Goal: Information Seeking & Learning: Learn about a topic

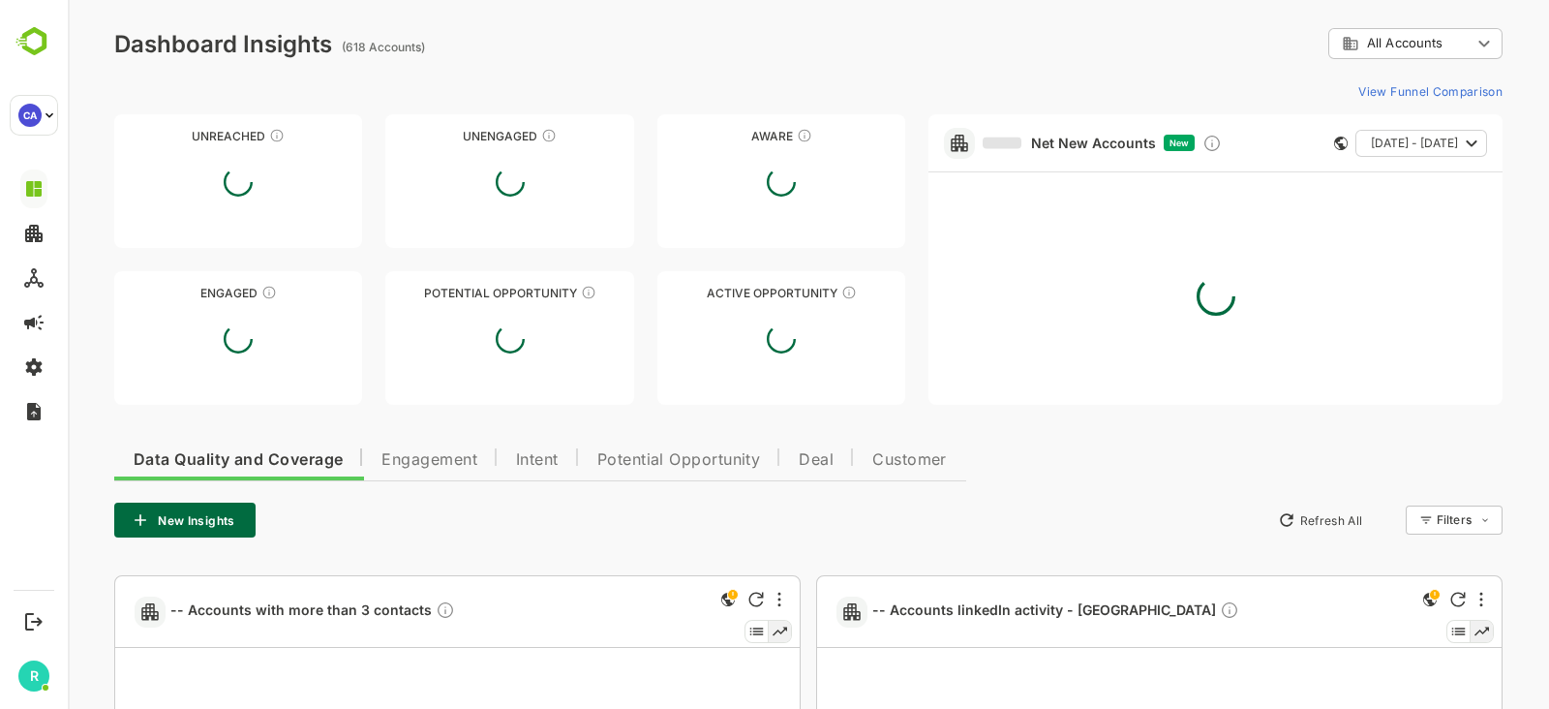
type input "**********"
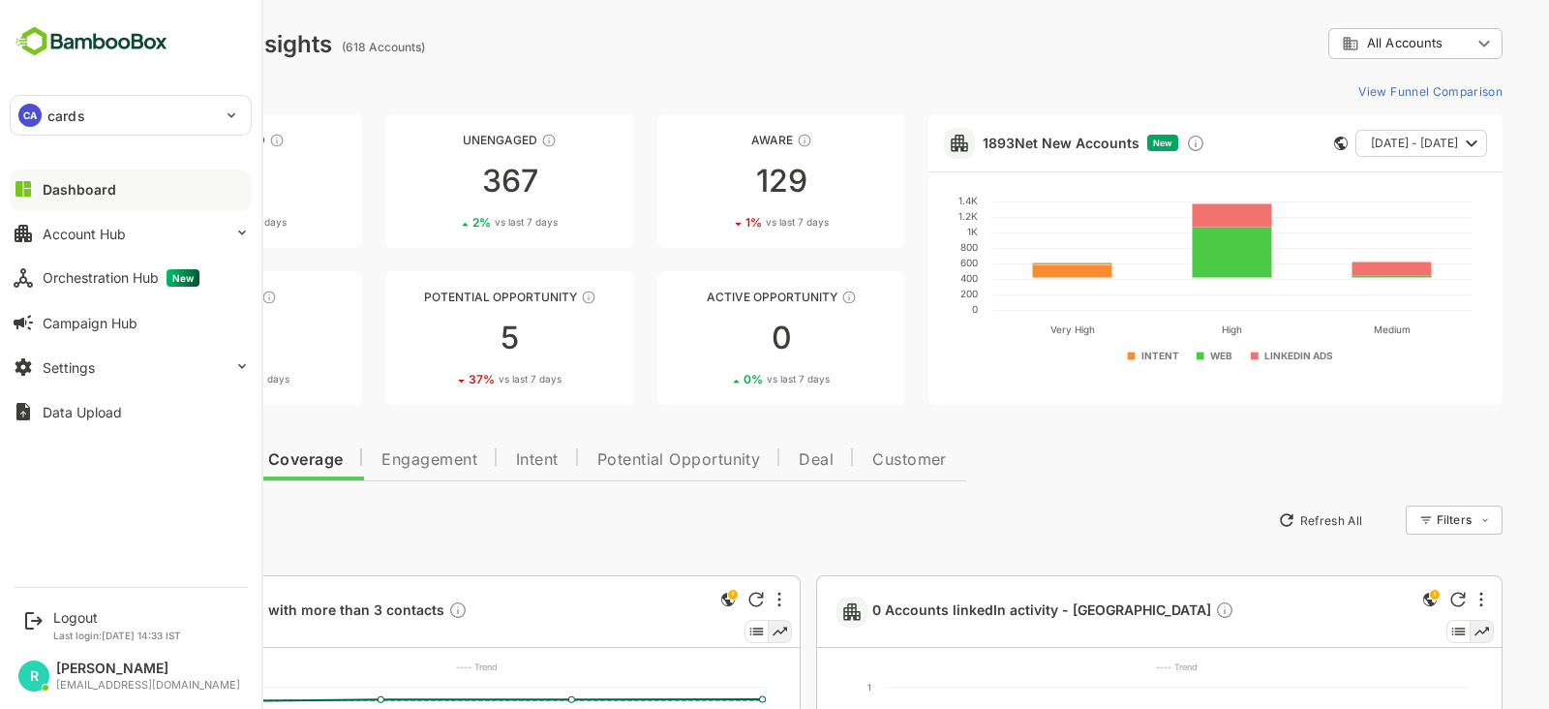
click at [53, 109] on p "cards" at bounding box center [66, 116] width 38 height 20
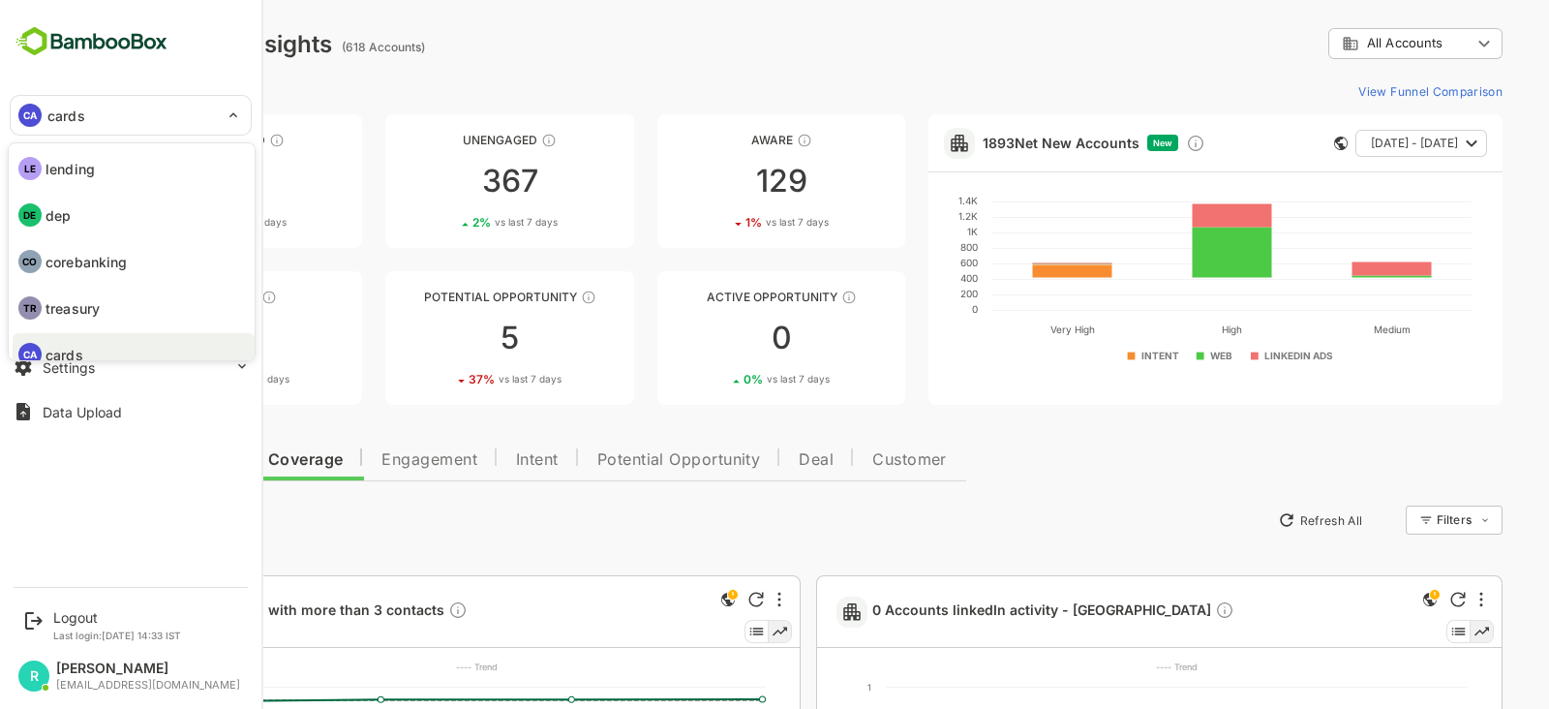
scroll to position [15, 0]
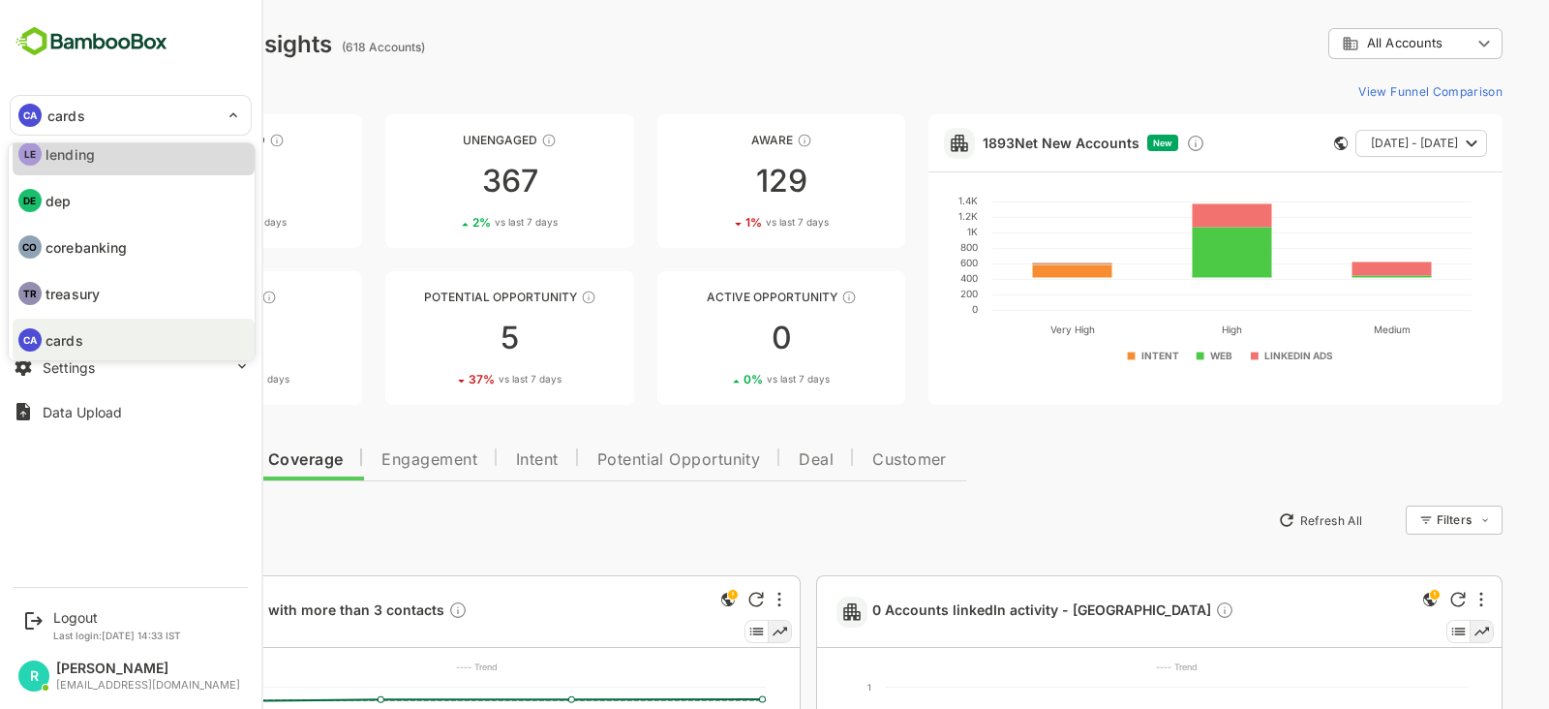
click at [1412, 592] on p "lending" at bounding box center [1413, 599] width 3 height 15
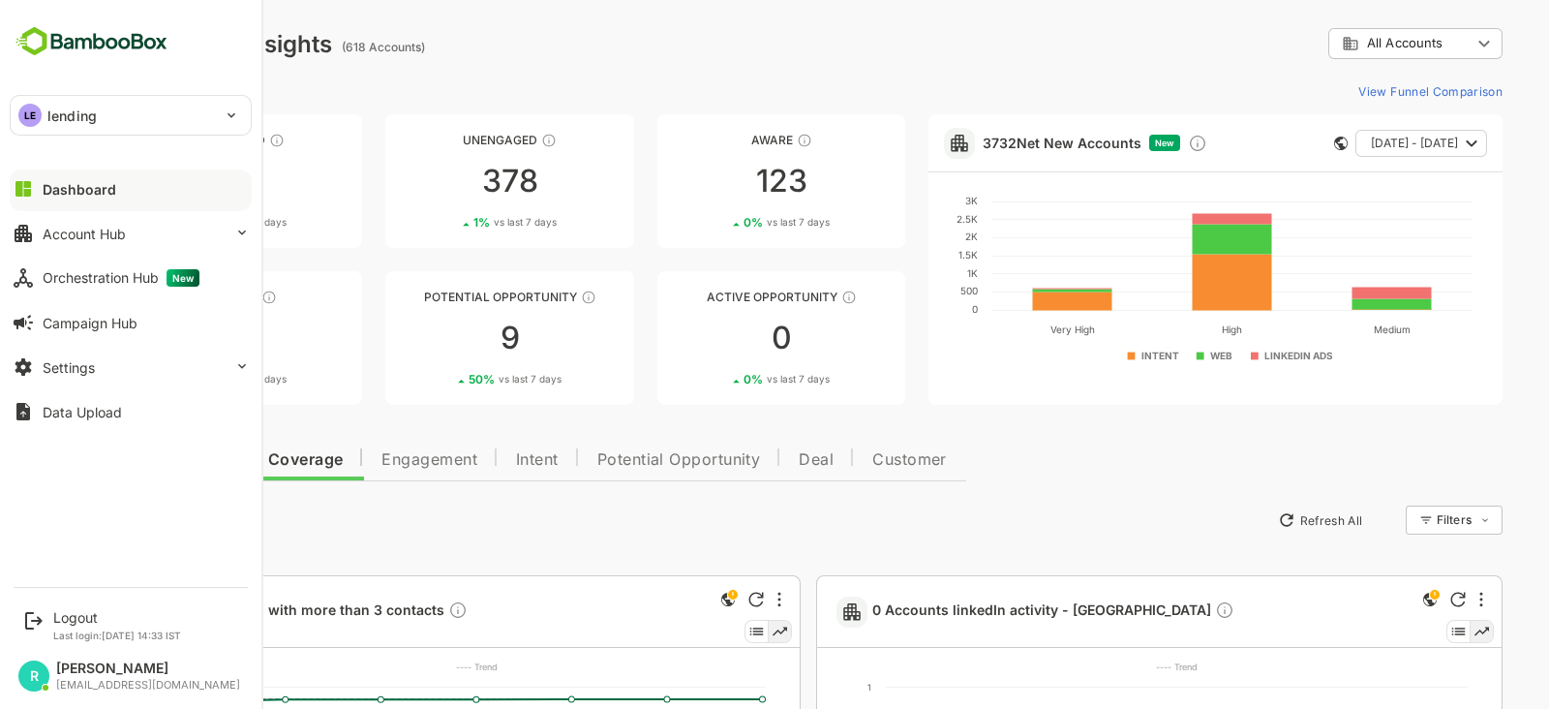
click at [195, 9] on div "LE lending ******* Dashboard Account Hub Orchestration Hub New Campaign Hub Set…" at bounding box center [130, 287] width 261 height 575
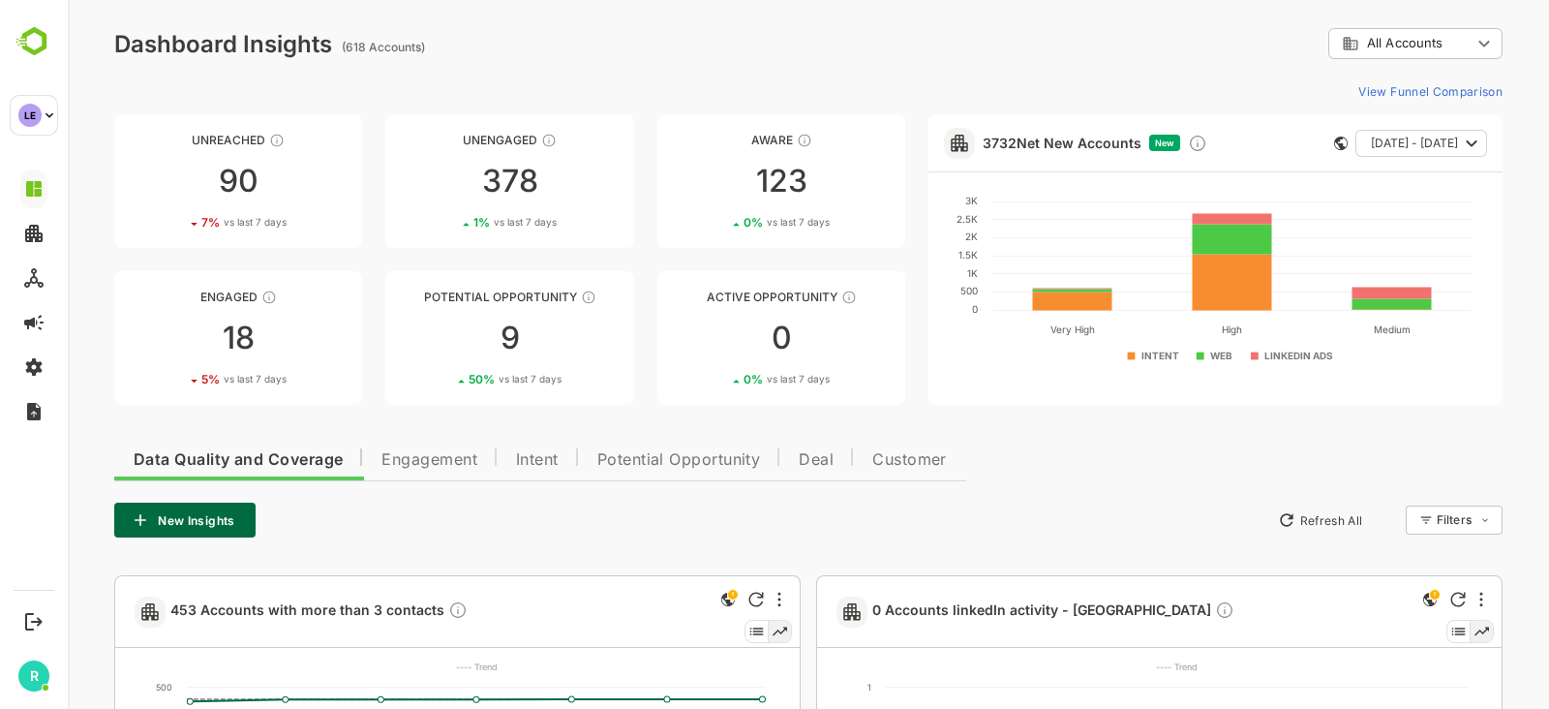
click at [609, 70] on div "**********" at bounding box center [808, 536] width 1481 height 1072
click at [914, 292] on div "Unreached 90 7 % vs last 7 days Unengaged 378 1 % vs last 7 days Aware 123 0 % …" at bounding box center [808, 259] width 1388 height 290
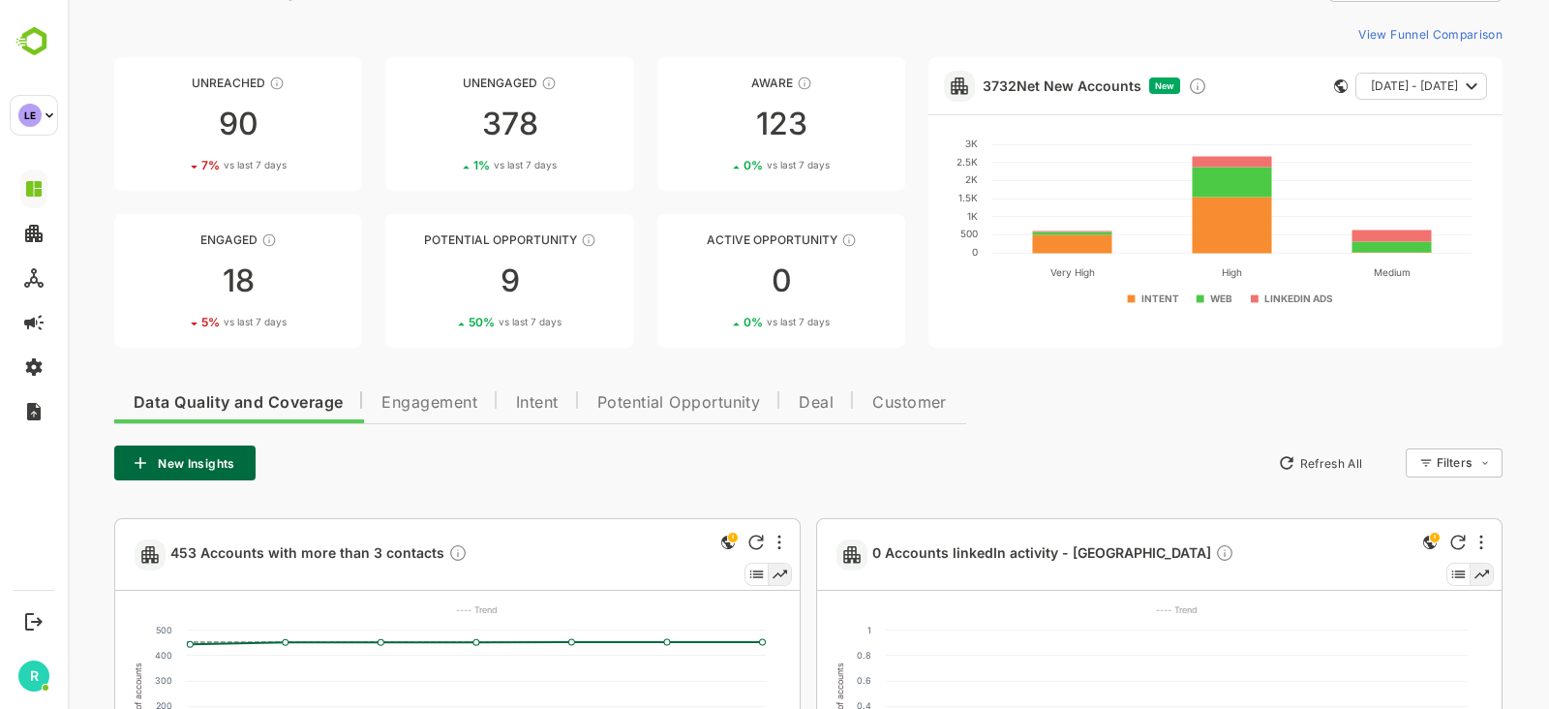
scroll to position [73, 0]
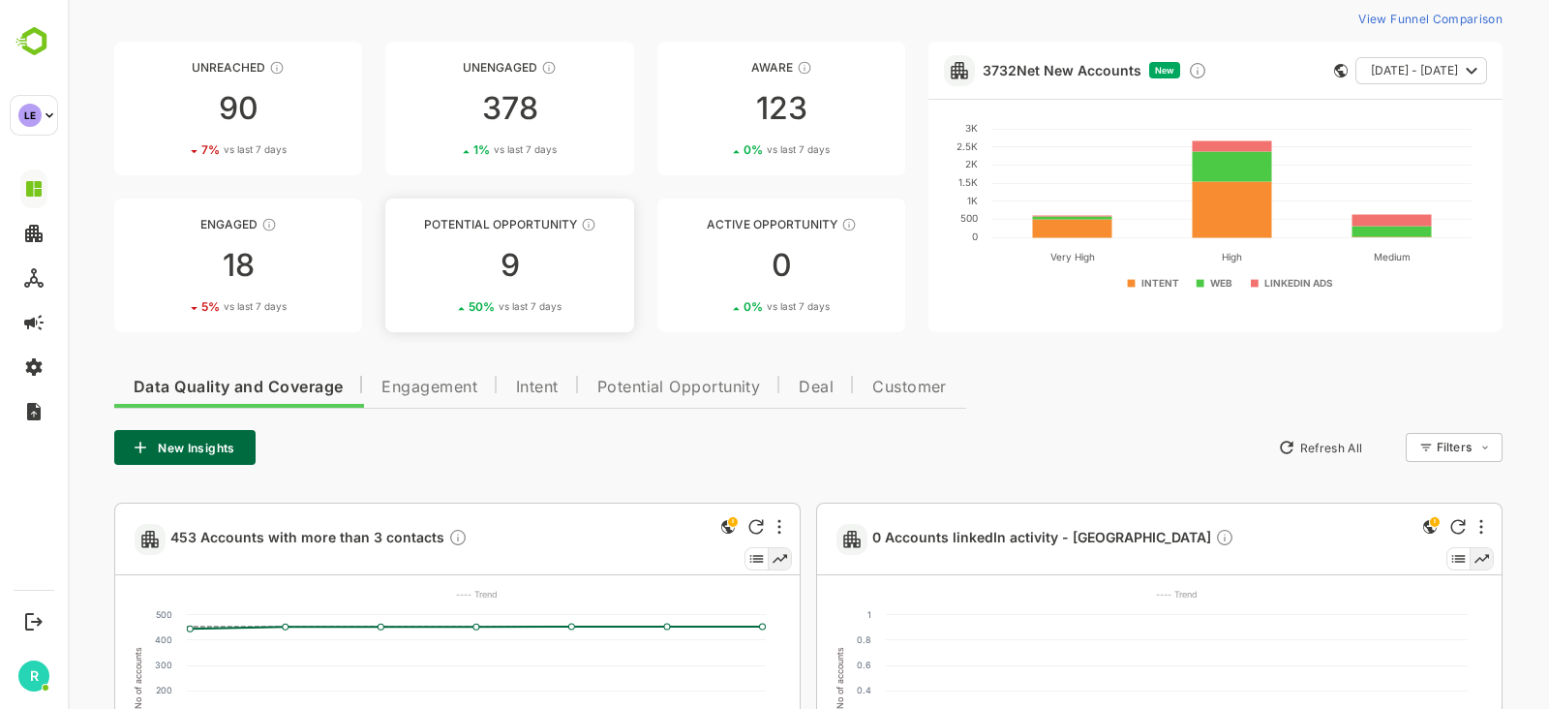
click at [535, 269] on div "9" at bounding box center [509, 265] width 248 height 31
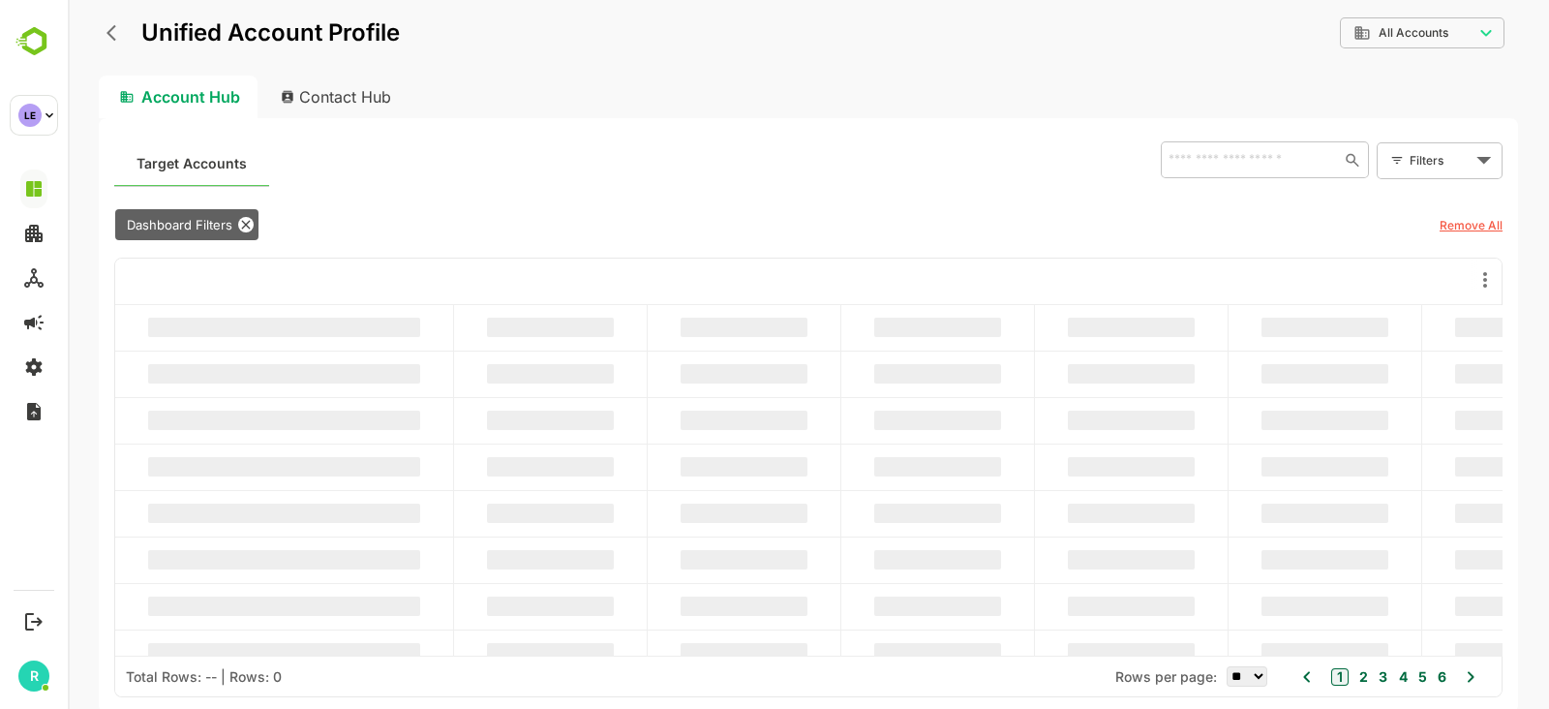
scroll to position [0, 0]
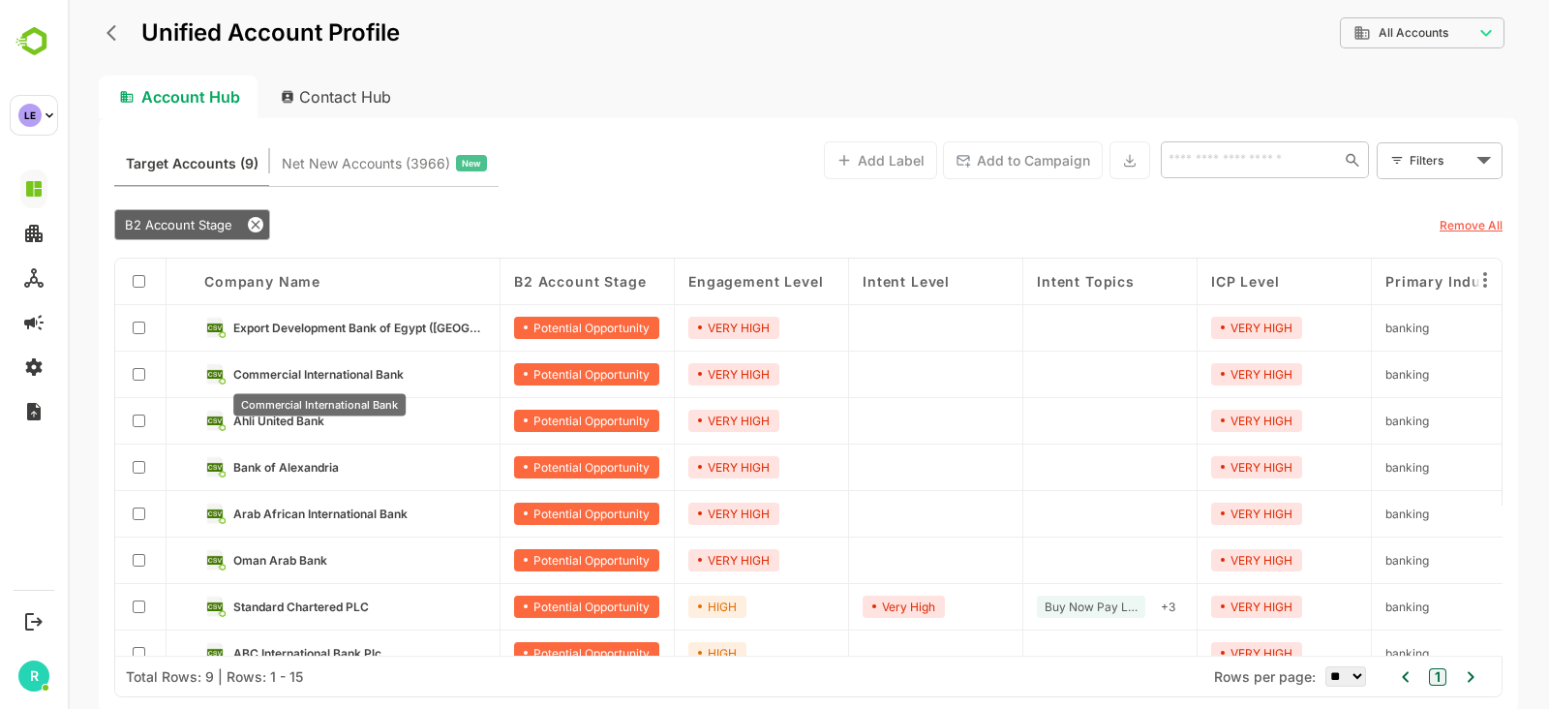
click at [334, 370] on span "Commercial International Bank" at bounding box center [318, 374] width 170 height 15
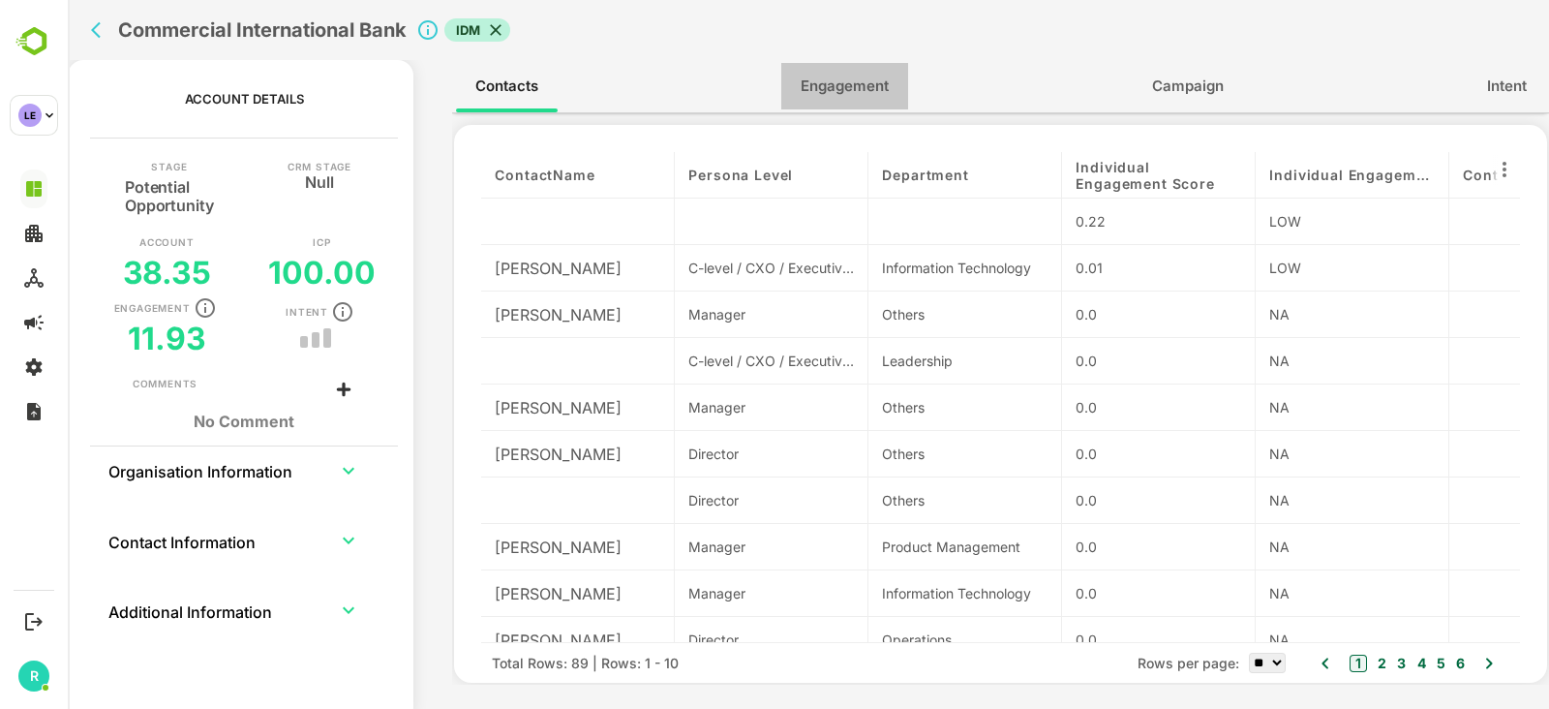
click at [829, 84] on span "Engagement" at bounding box center [845, 86] width 88 height 25
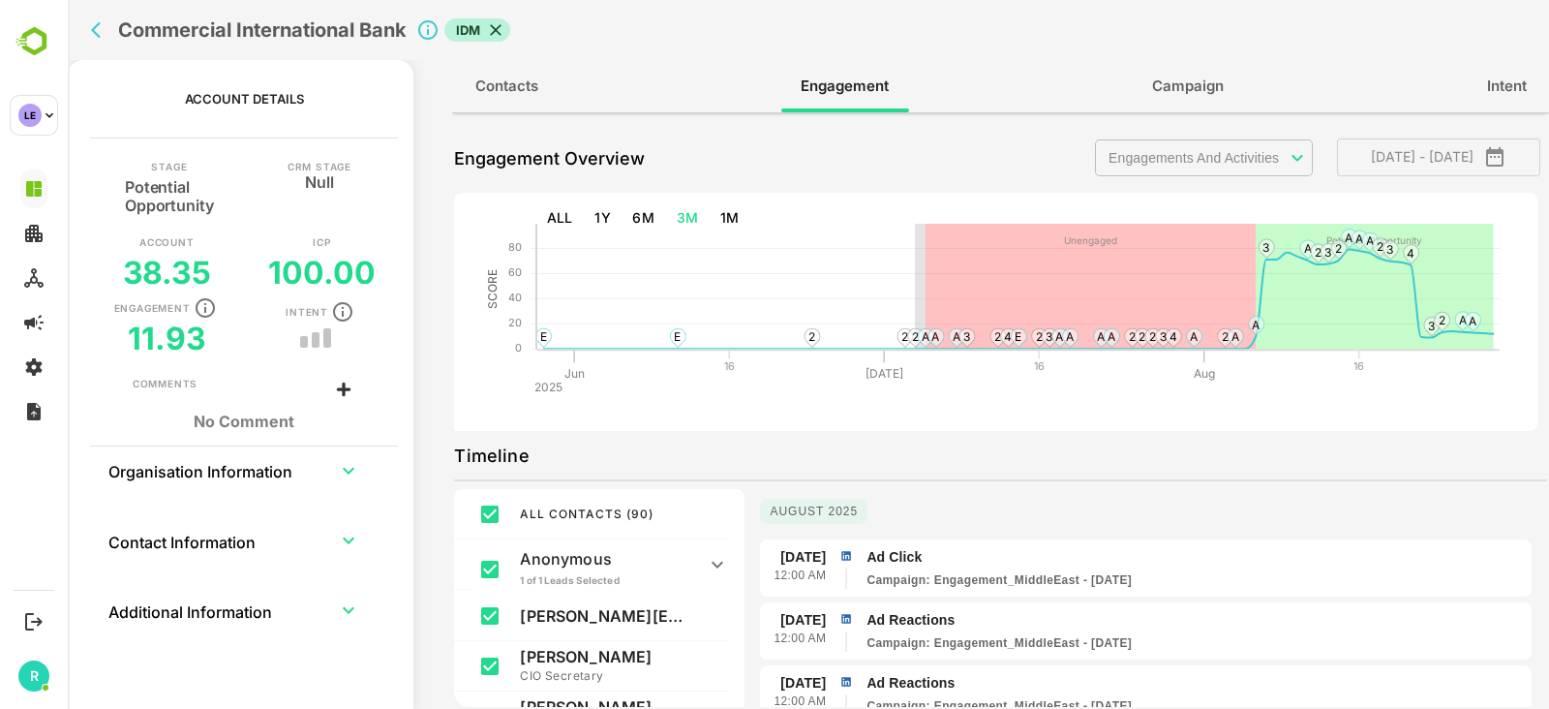
click at [1123, 430] on rect at bounding box center [992, 319] width 1077 height 223
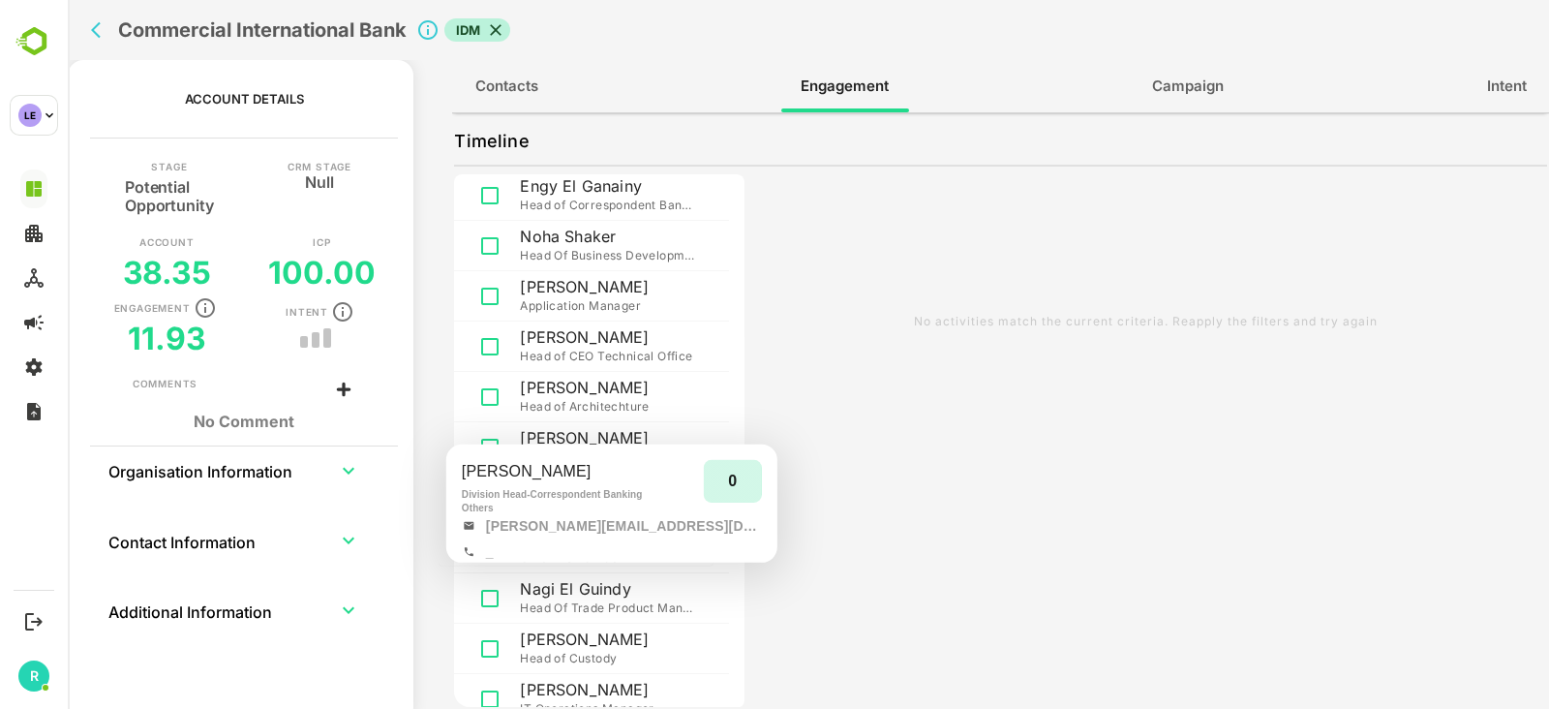
scroll to position [1594, 0]
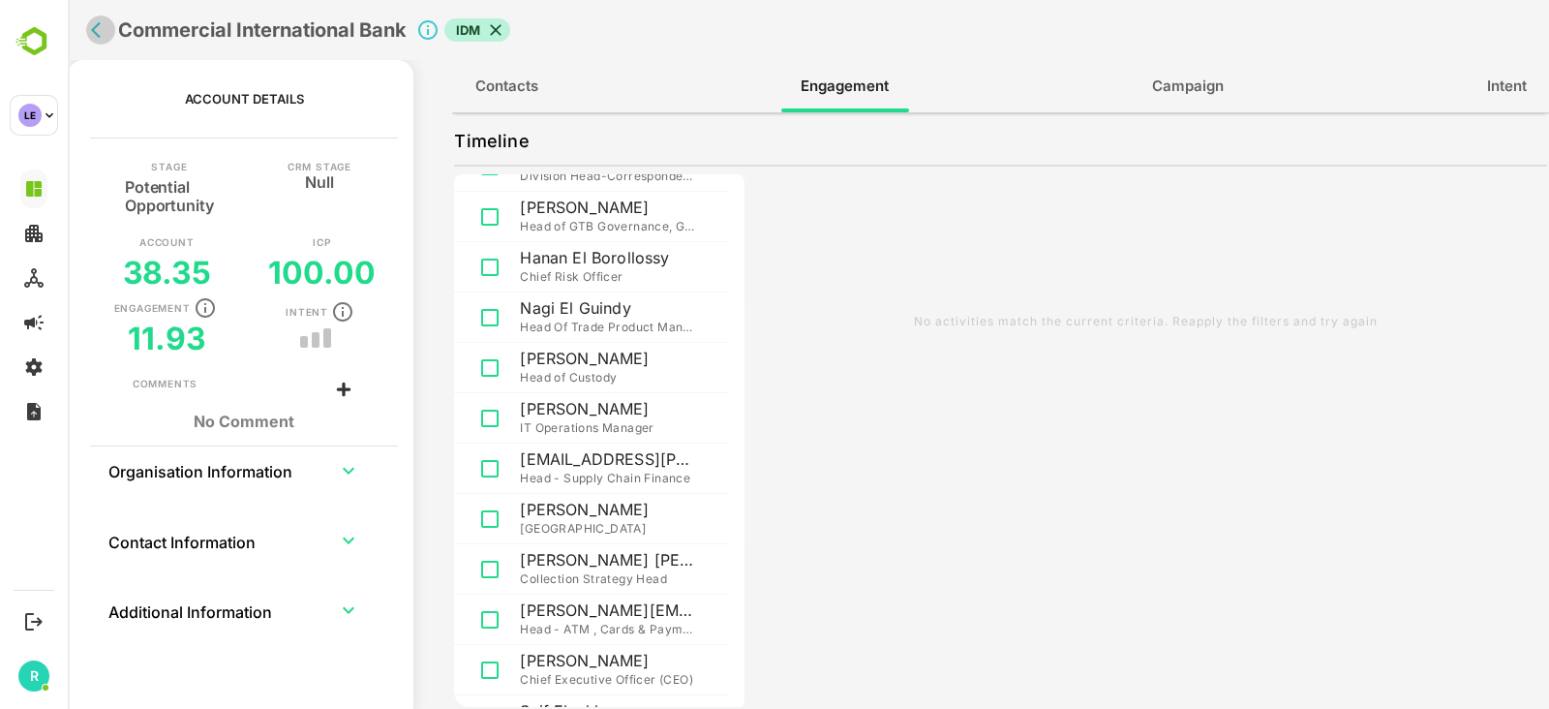
click at [92, 26] on icon "back" at bounding box center [100, 29] width 19 height 19
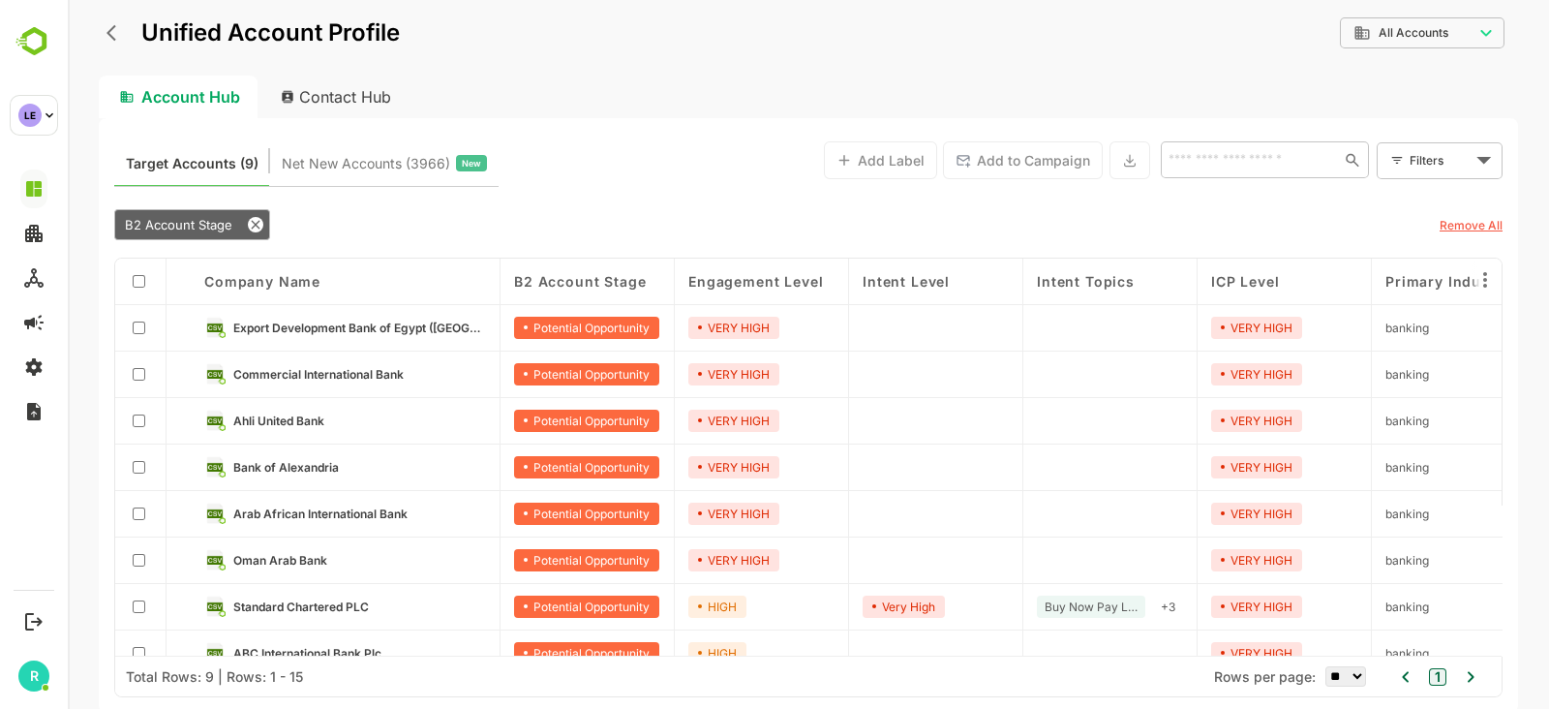
click at [104, 32] on button "back" at bounding box center [116, 32] width 29 height 29
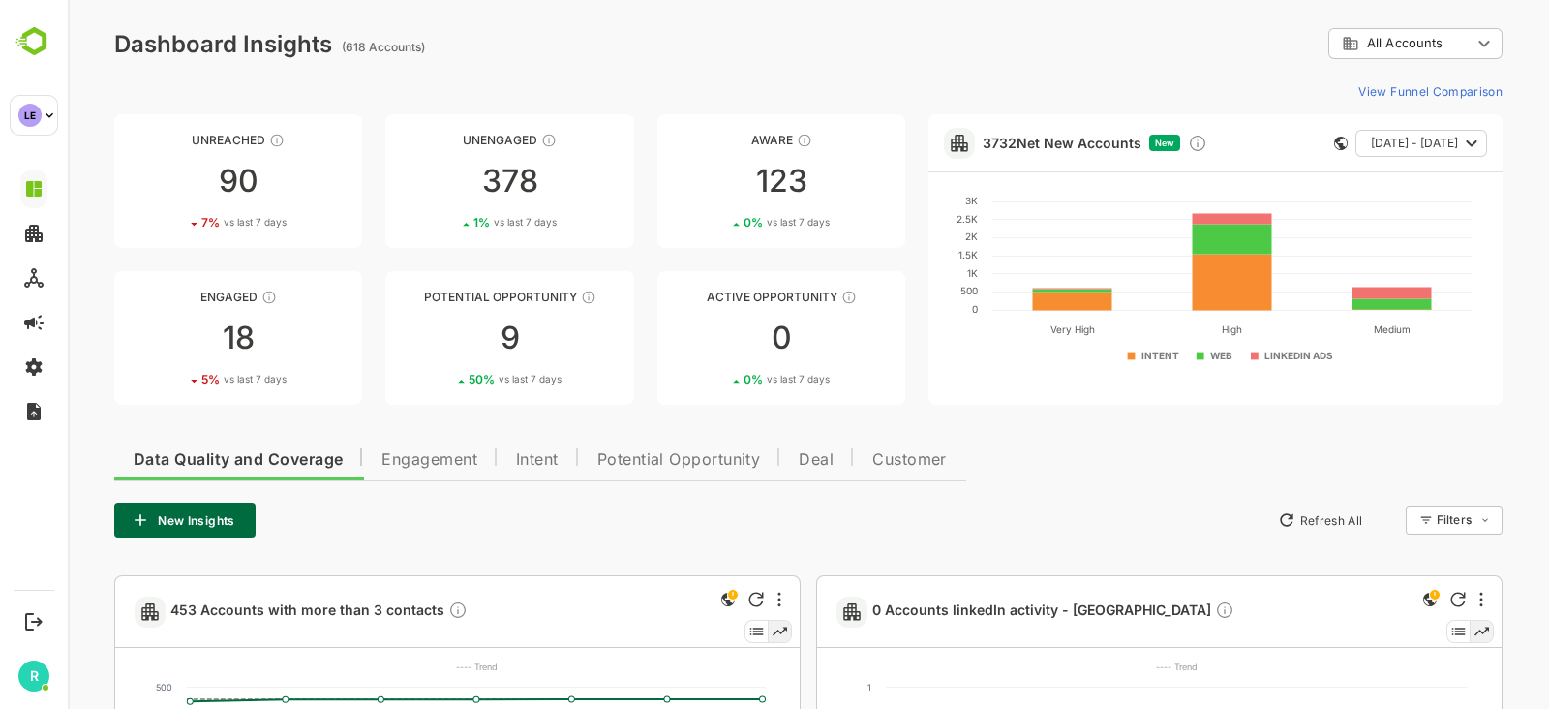
scroll to position [60, 0]
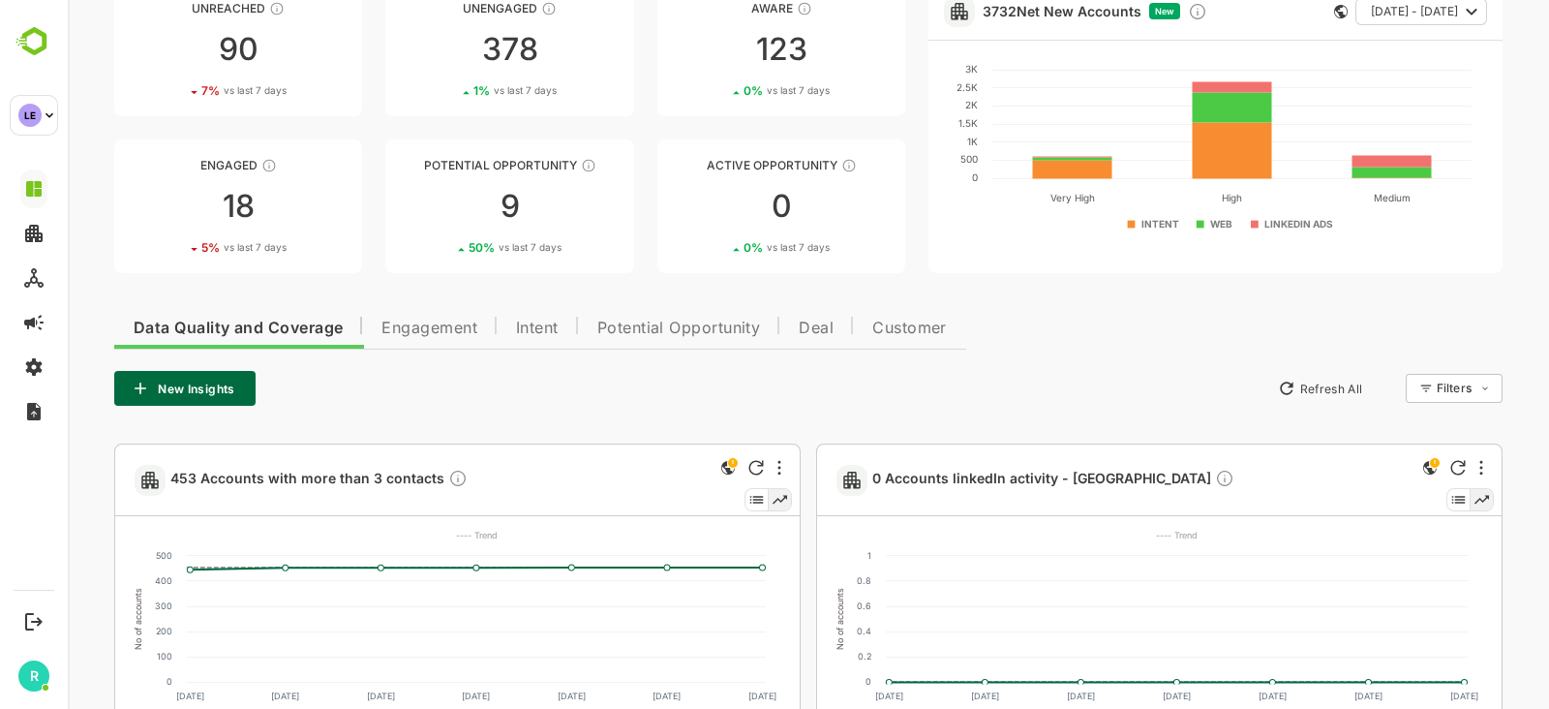
scroll to position [65, 0]
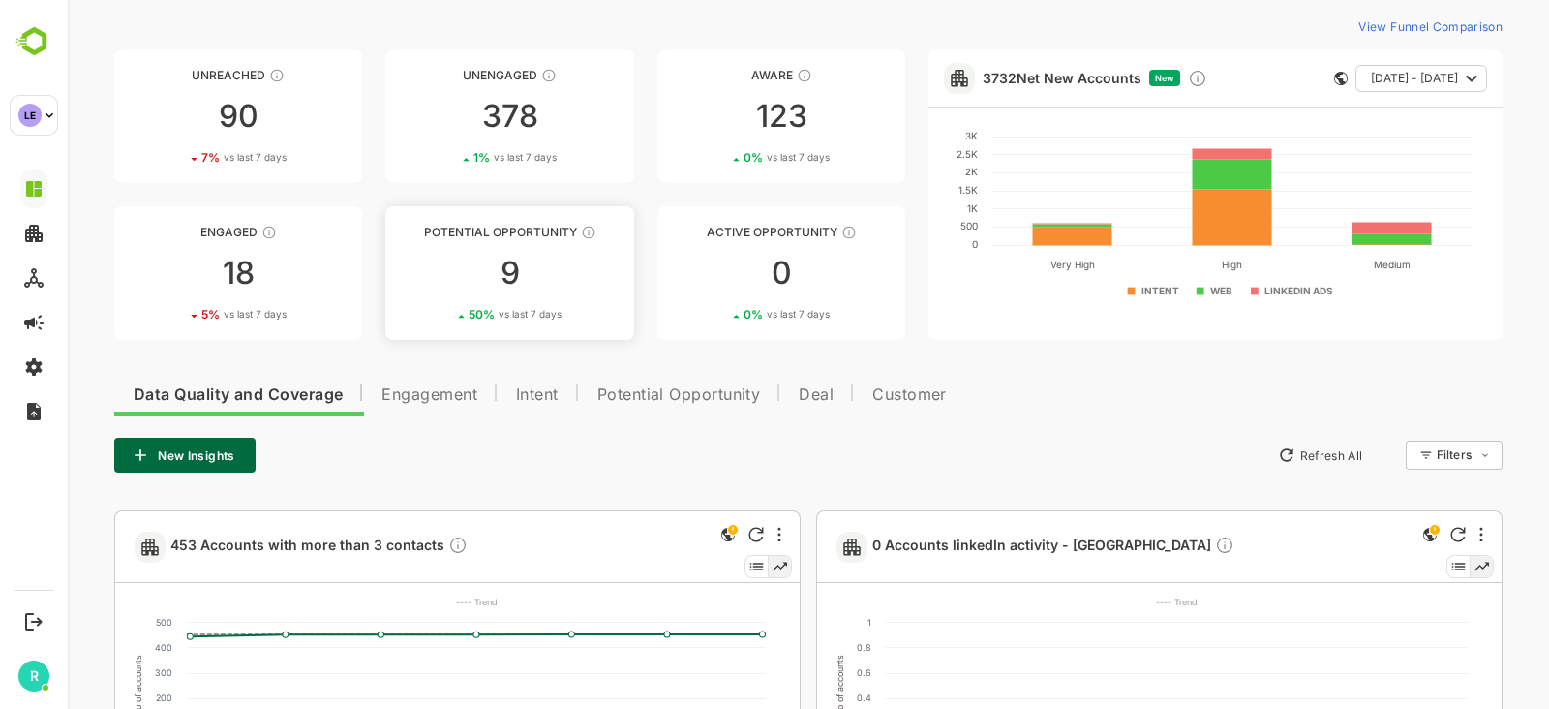
click at [532, 258] on div "9" at bounding box center [509, 273] width 248 height 31
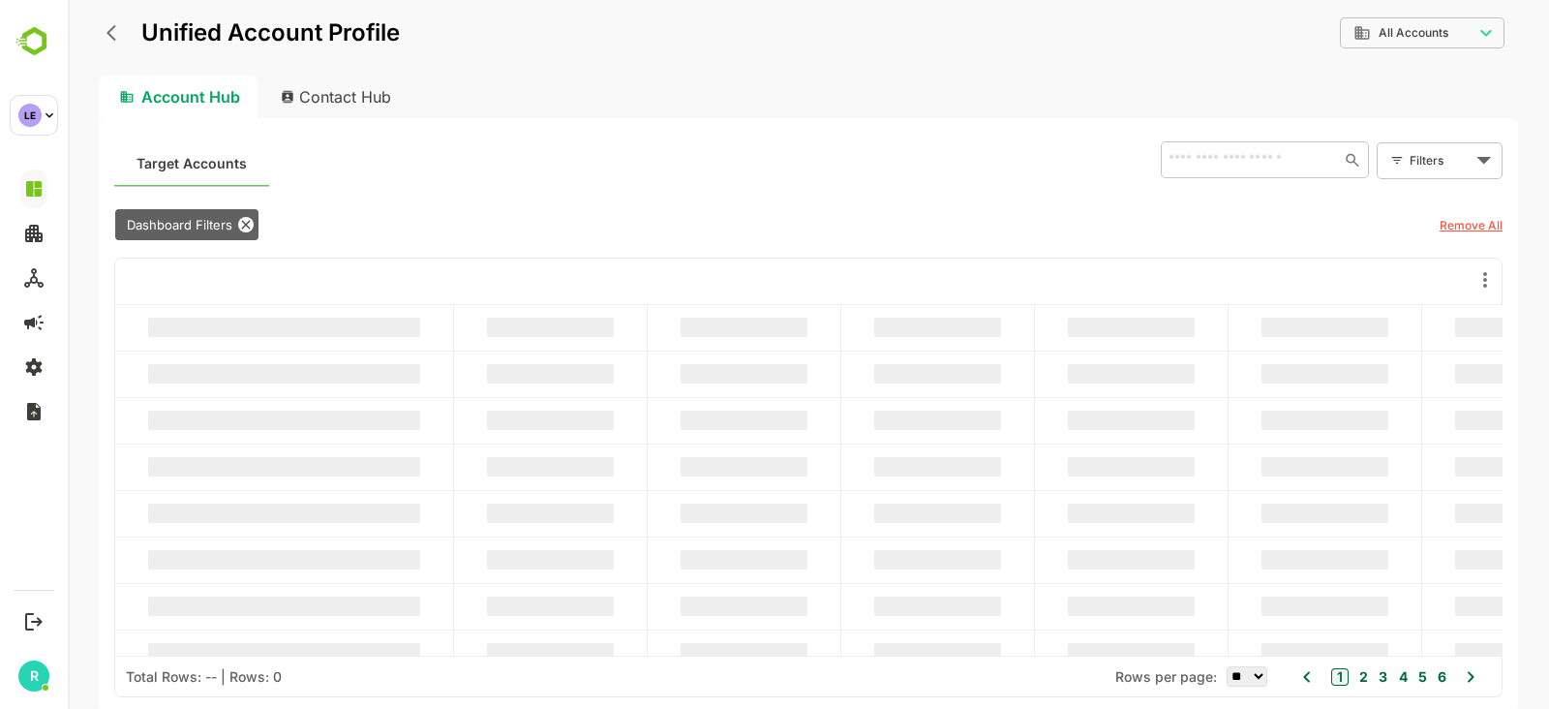
scroll to position [0, 0]
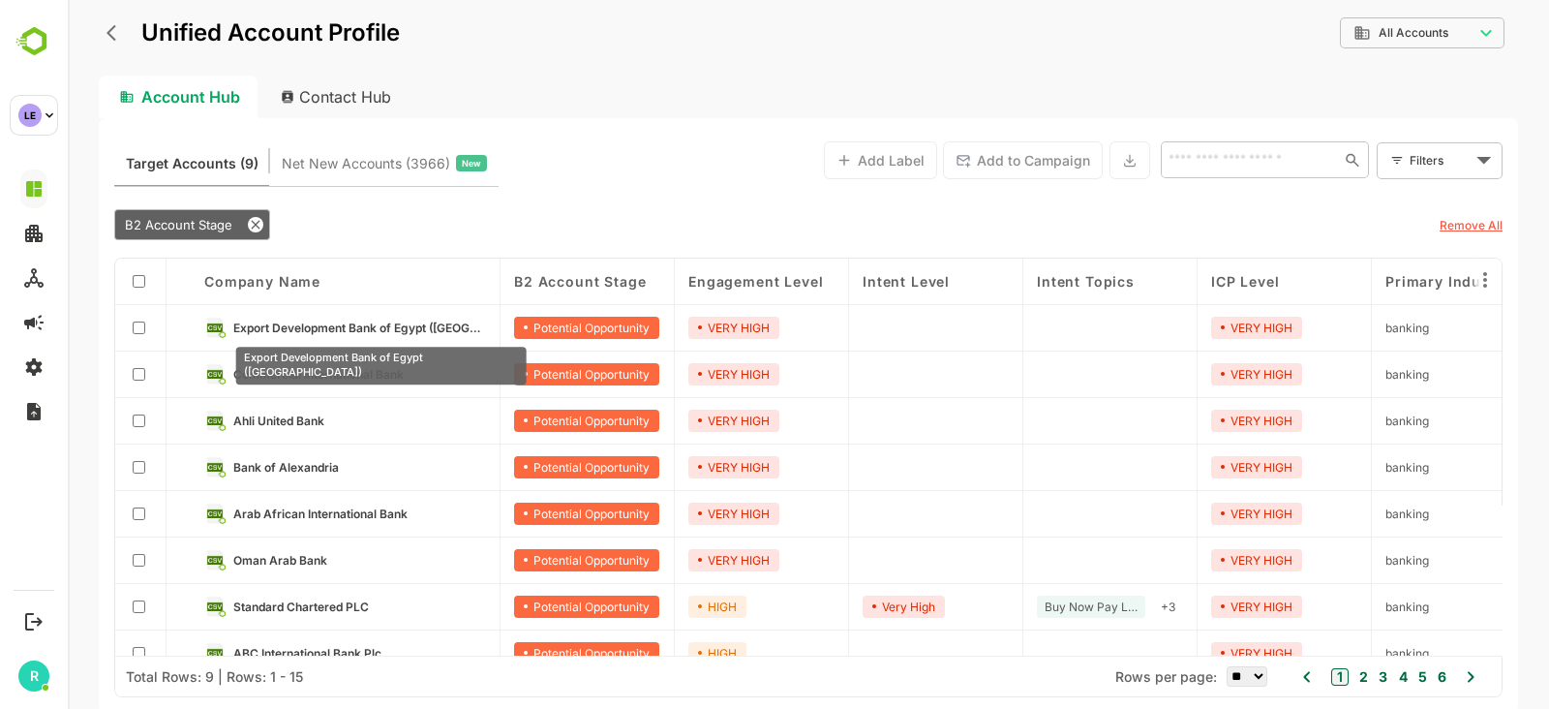
click at [305, 329] on span "Export Development Bank of Egypt ([GEOGRAPHIC_DATA])" at bounding box center [359, 327] width 253 height 15
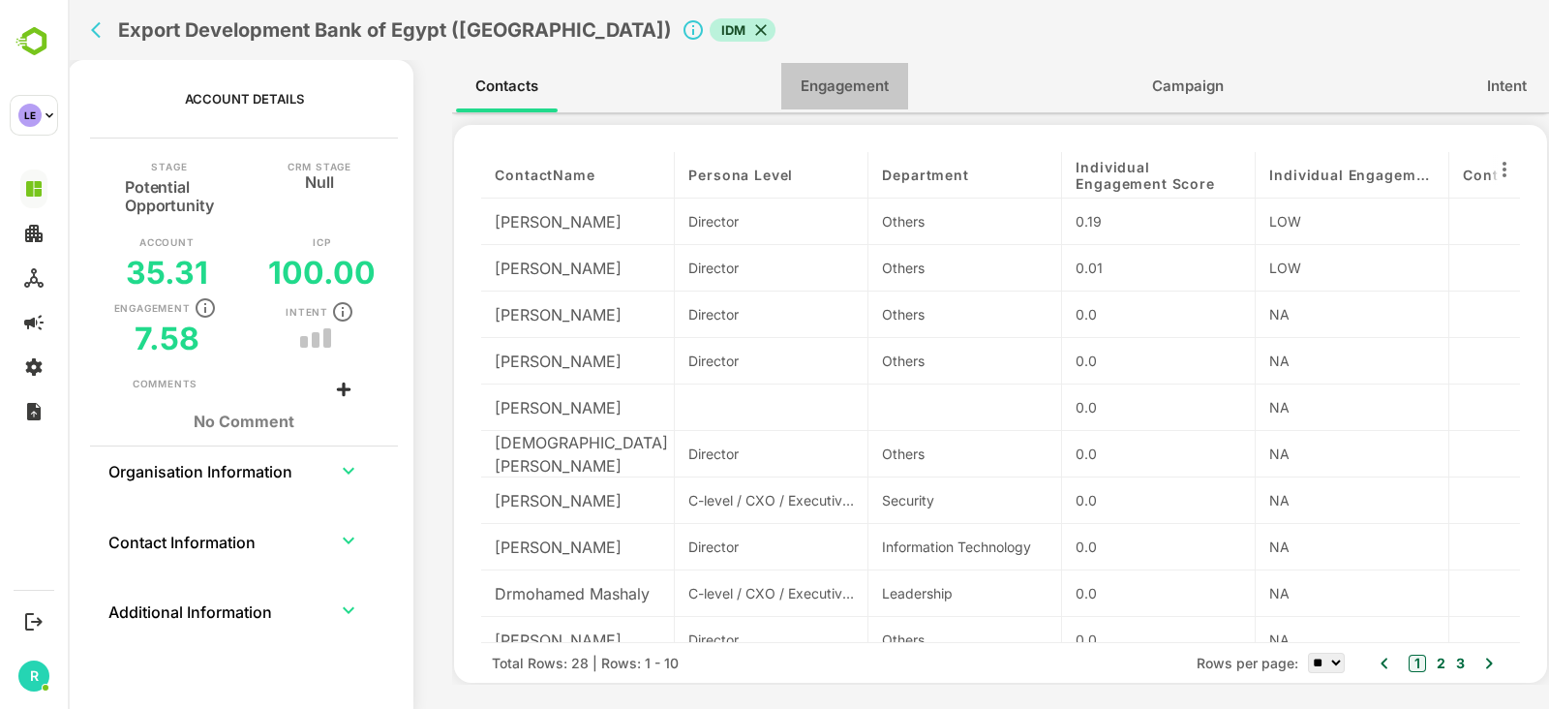
click at [848, 75] on span "Engagement" at bounding box center [845, 86] width 88 height 25
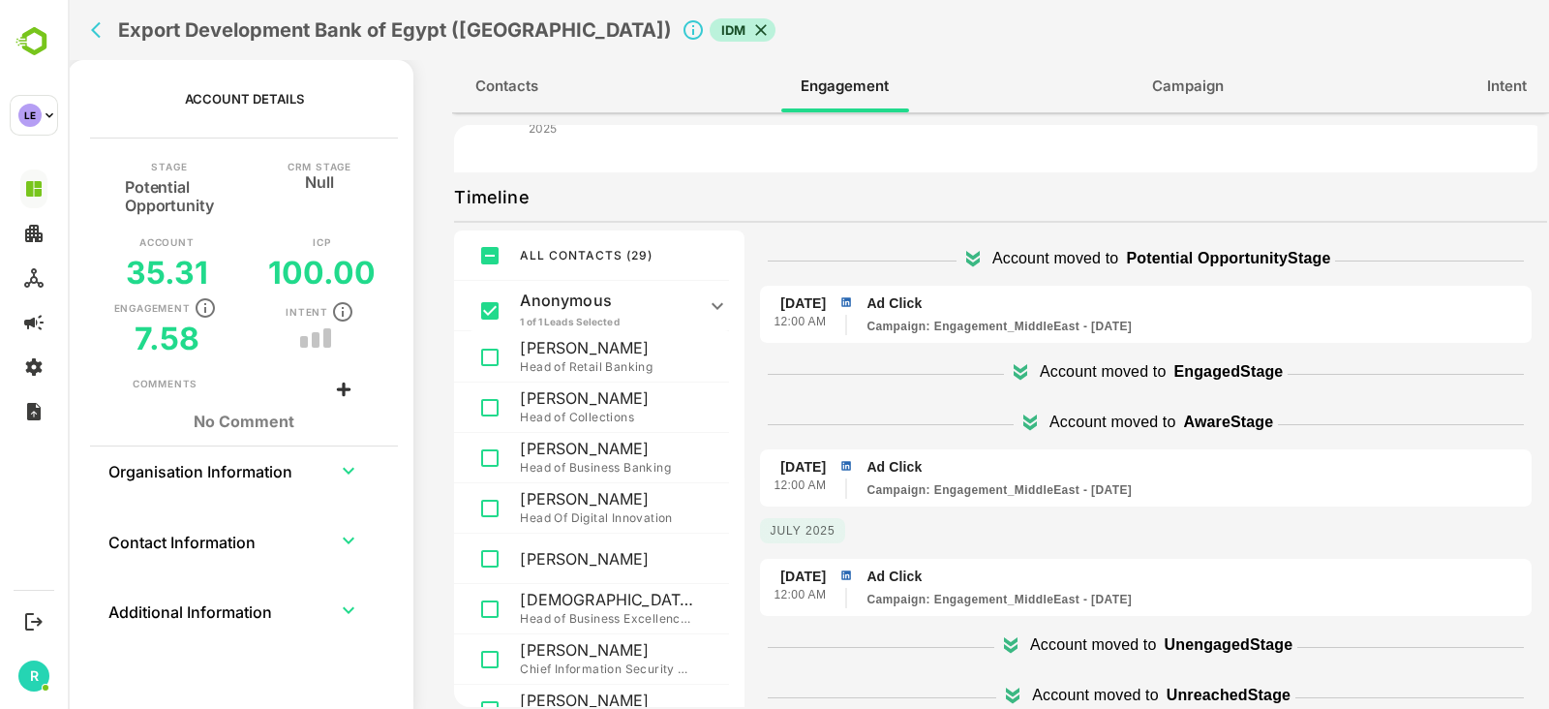
scroll to position [315, 0]
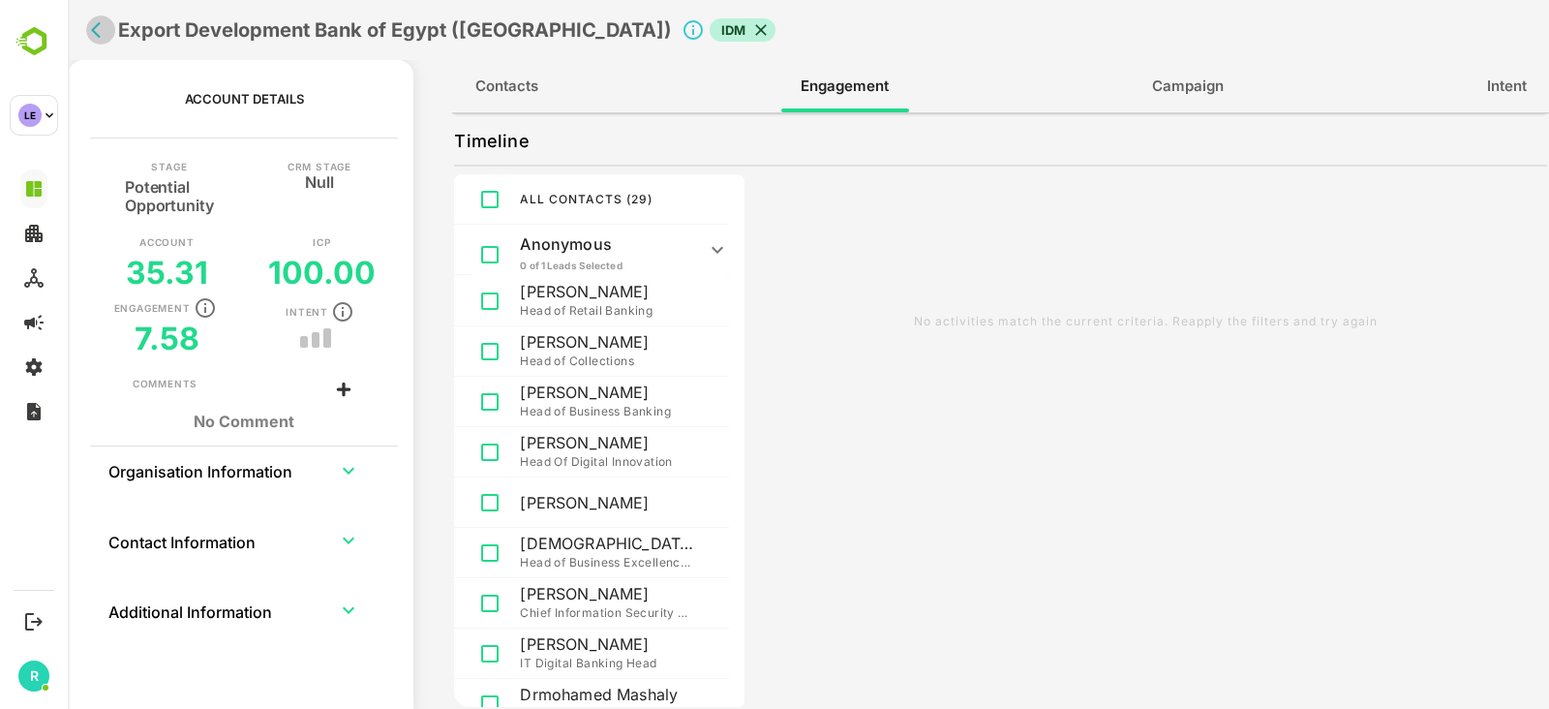
click at [92, 31] on icon "back" at bounding box center [96, 30] width 10 height 16
